Goal: Task Accomplishment & Management: Use online tool/utility

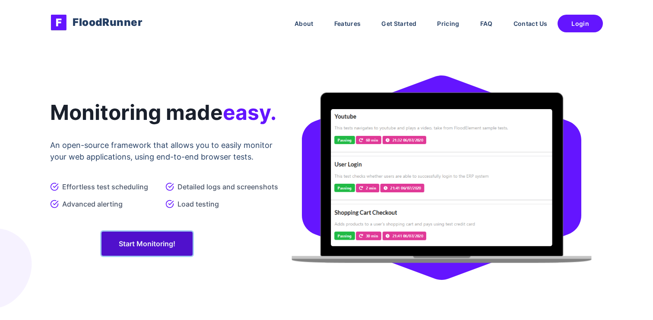
click at [146, 256] on link "Start Monitoring!" at bounding box center [146, 244] width 91 height 24
